Goal: Task Accomplishment & Management: Manage account settings

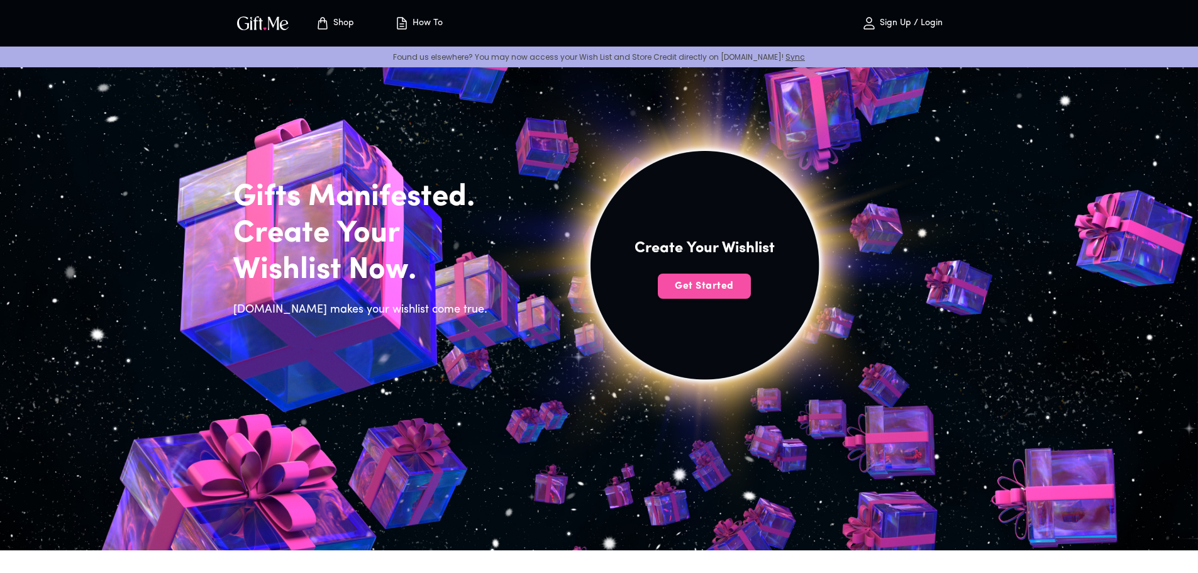
click at [721, 289] on span "Get Started" at bounding box center [704, 286] width 93 height 14
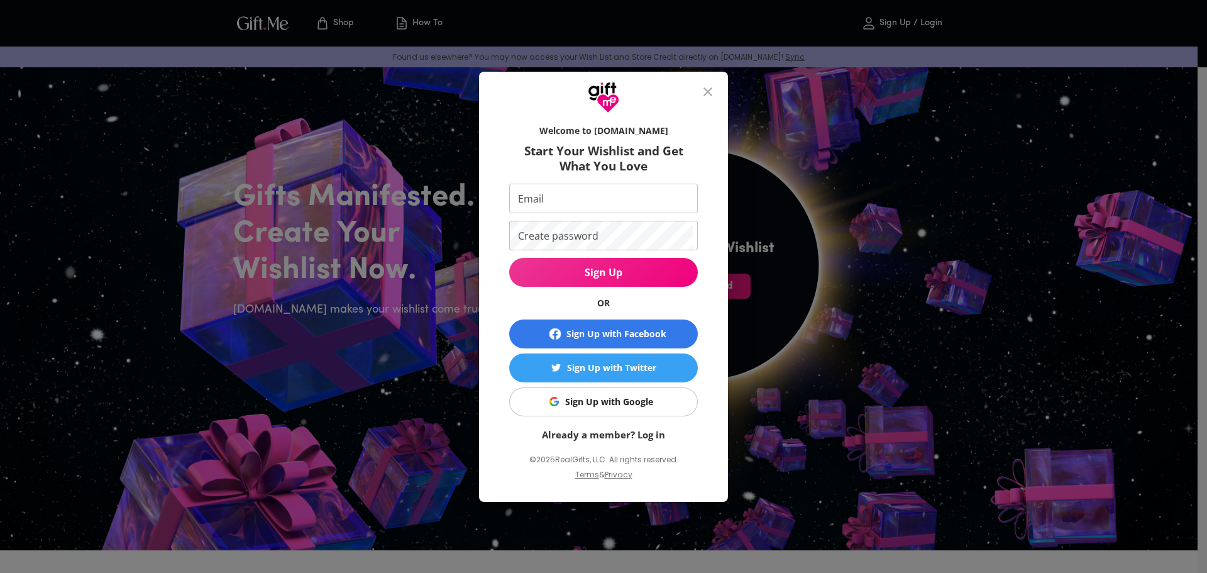
click at [639, 399] on div "Sign Up with Google" at bounding box center [609, 402] width 88 height 14
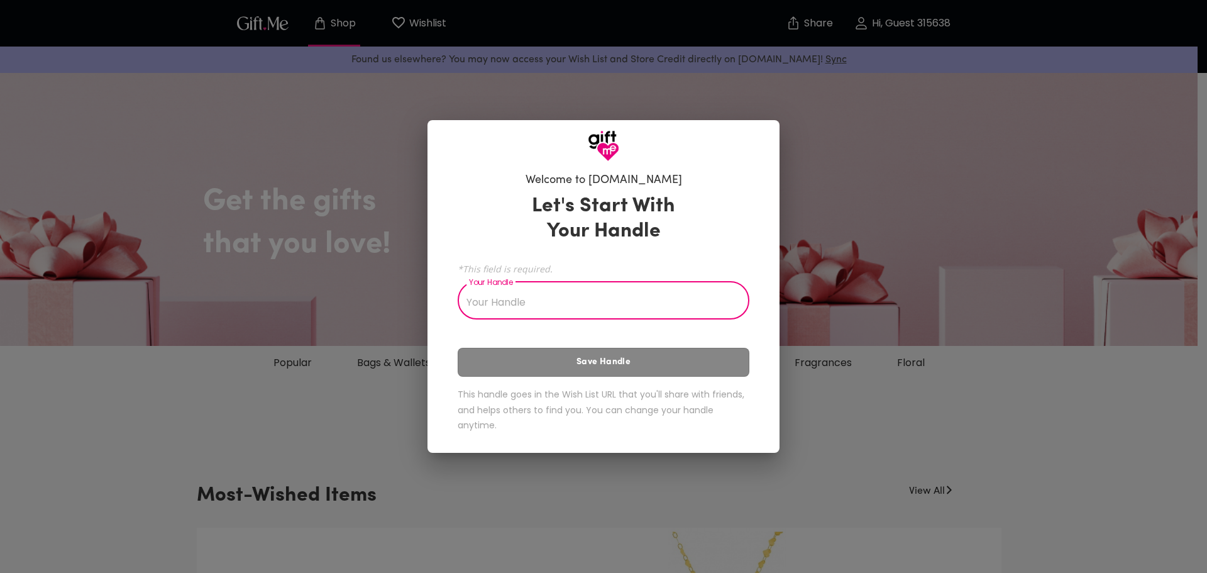
click at [665, 325] on div "Let's Start With Your Handle *This field is required. Your Handle Your Handle S…" at bounding box center [604, 315] width 292 height 255
click at [653, 304] on input "Your Handle" at bounding box center [597, 301] width 278 height 35
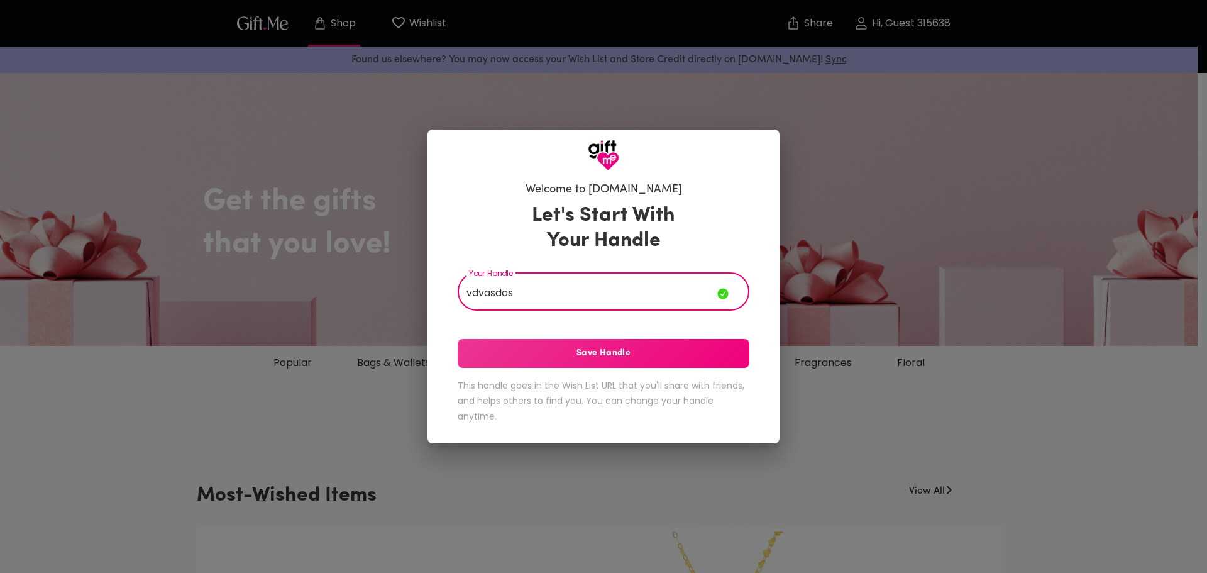
type input "vdvasdas"
click at [644, 364] on button "Save Handle" at bounding box center [604, 353] width 292 height 29
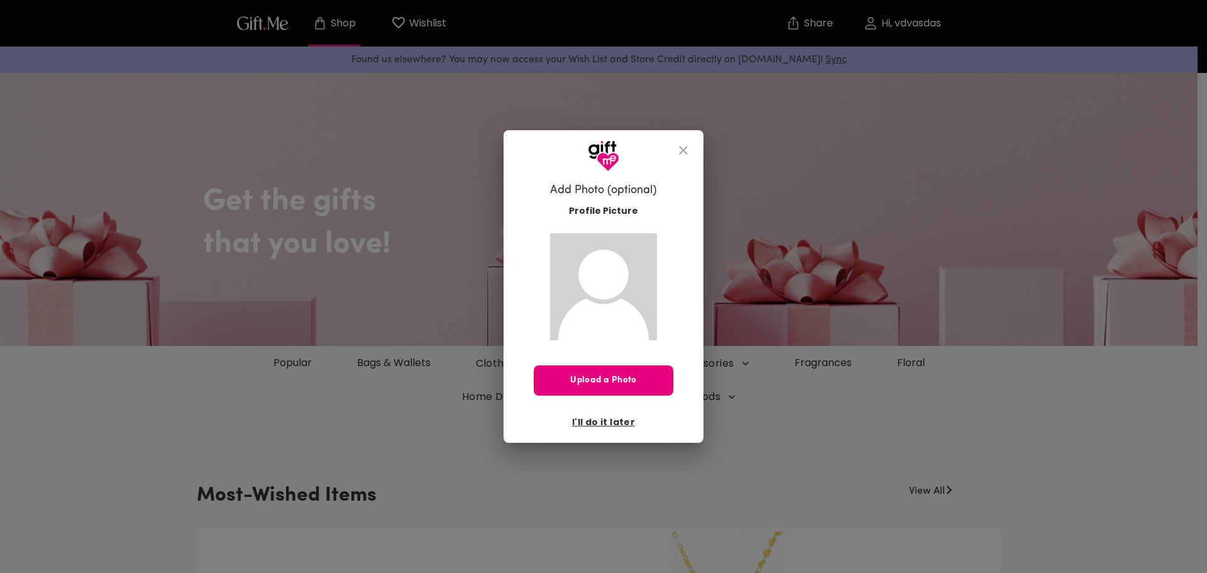
click at [687, 206] on div "Add Photo (optional) Profile Picture Upload a Photo I'll do it later" at bounding box center [604, 307] width 200 height 271
click at [684, 150] on icon "close" at bounding box center [683, 150] width 15 height 15
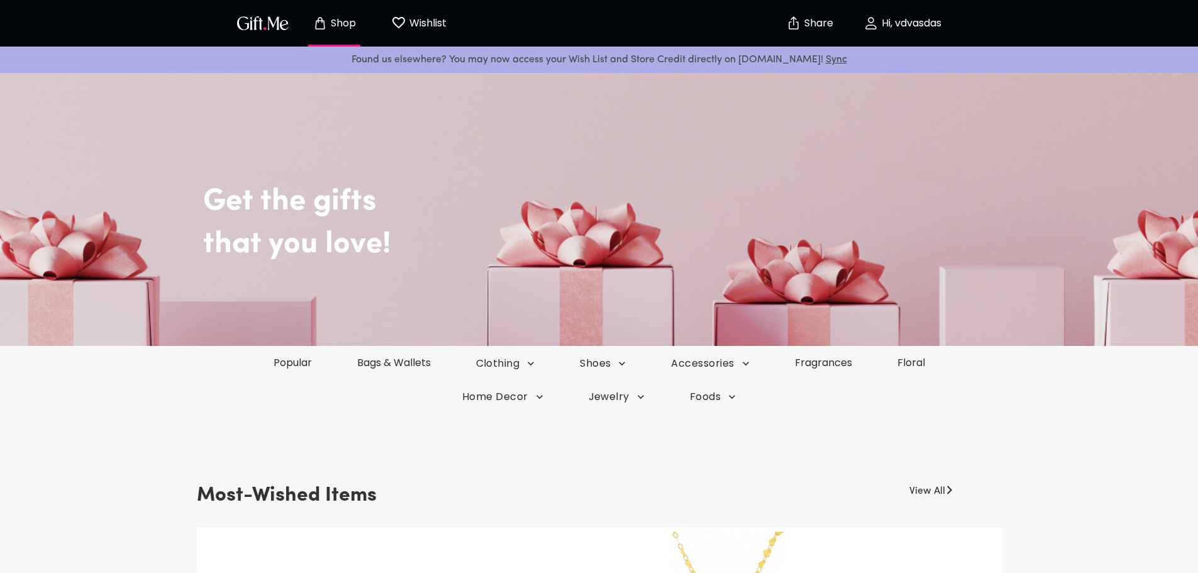
click at [389, 20] on span "Wishlist 0" at bounding box center [418, 23] width 69 height 16
